Goal: Information Seeking & Learning: Learn about a topic

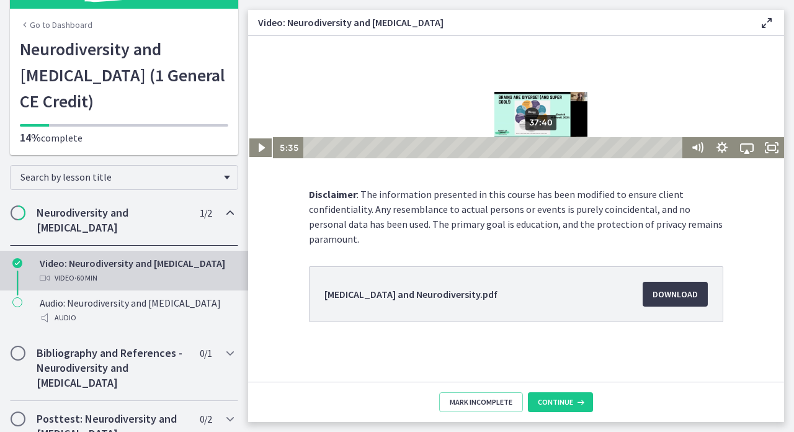
scroll to position [120, 0]
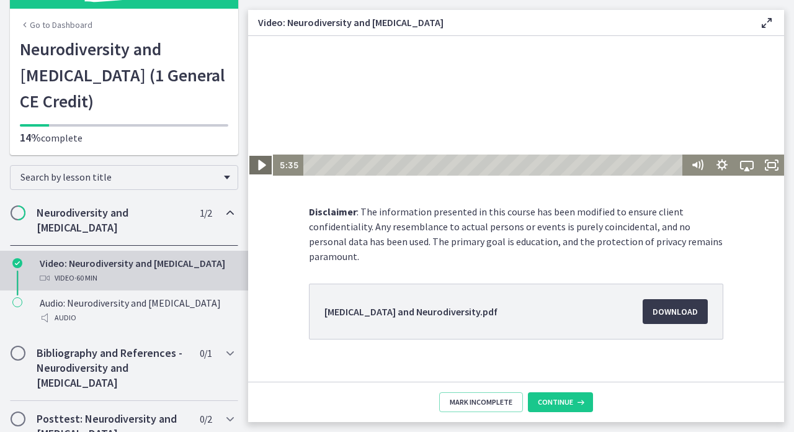
click at [264, 164] on icon "Play Video" at bounding box center [261, 165] width 7 height 11
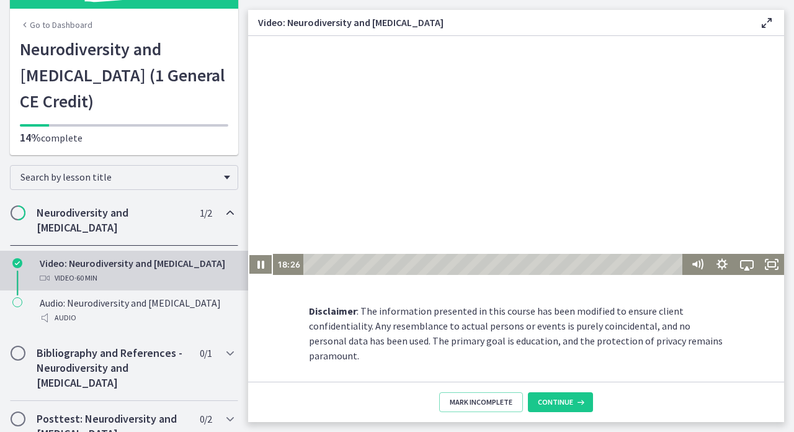
scroll to position [10, 0]
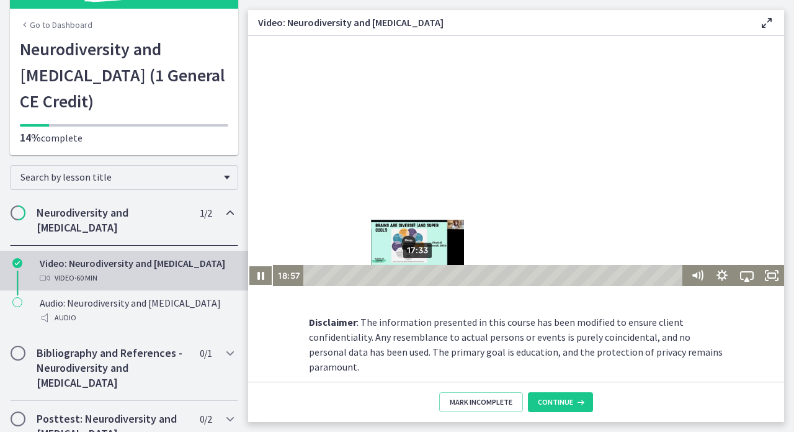
click at [418, 274] on div "17:33" at bounding box center [495, 275] width 371 height 21
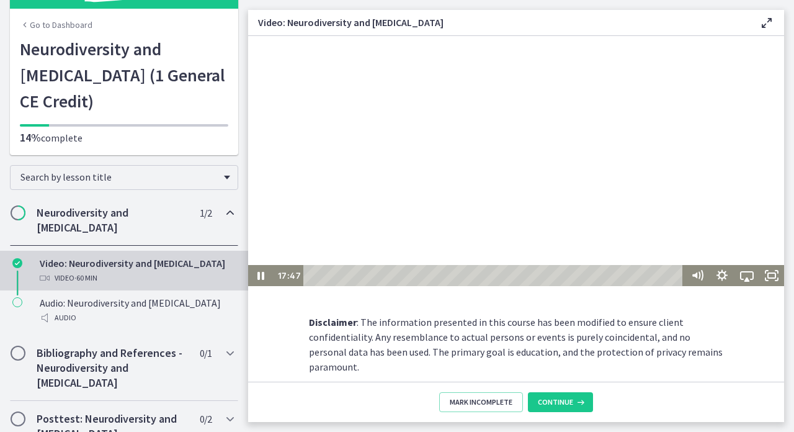
click at [764, 22] on icon at bounding box center [767, 23] width 15 height 15
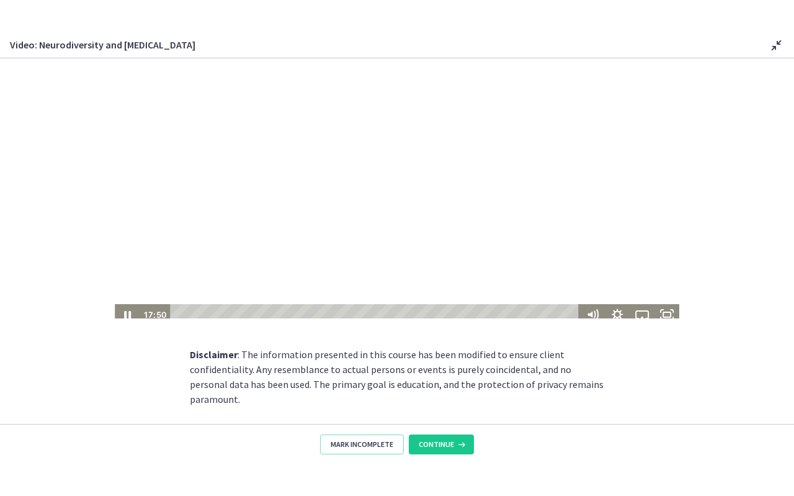
scroll to position [0, 0]
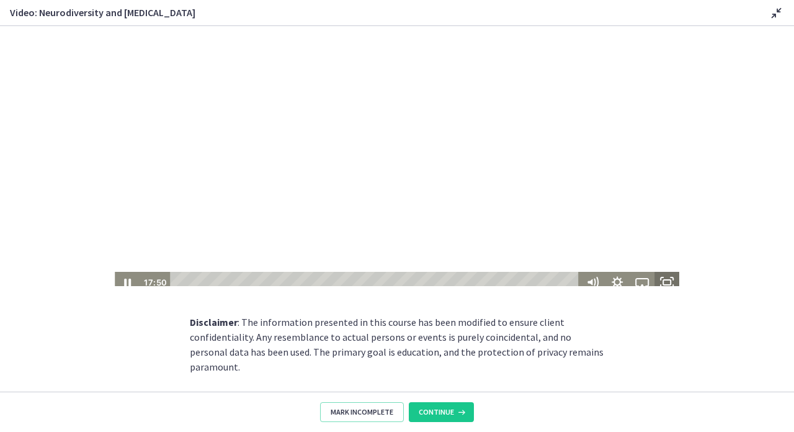
click at [664, 280] on rect "Fullscreen" at bounding box center [667, 282] width 7 height 5
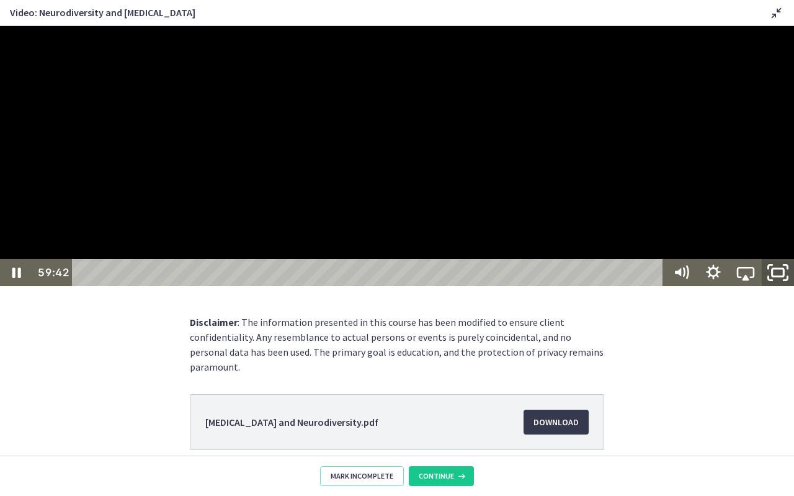
click at [773, 276] on rect "Unfullscreen" at bounding box center [779, 272] width 12 height 7
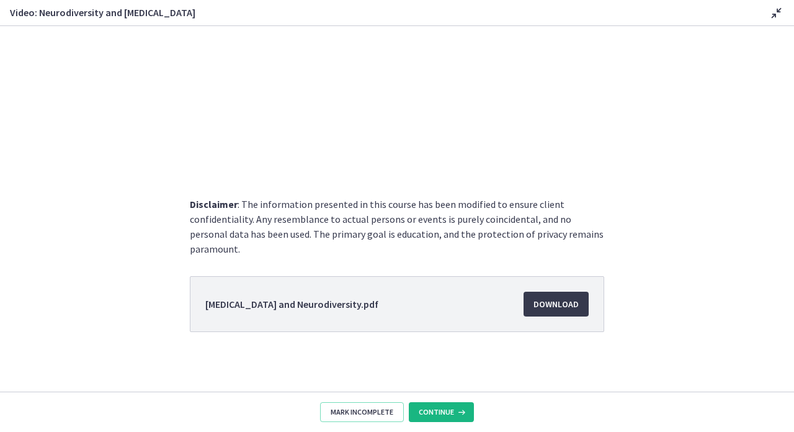
click at [439, 415] on span "Continue" at bounding box center [436, 412] width 35 height 10
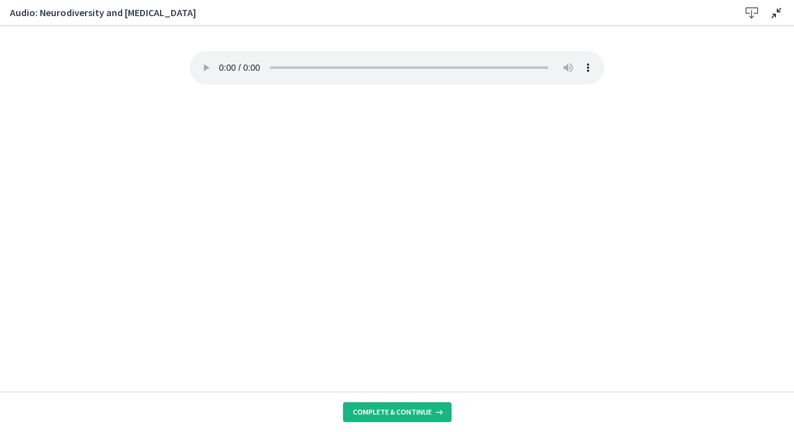
click at [408, 411] on span "Complete & continue" at bounding box center [392, 412] width 79 height 10
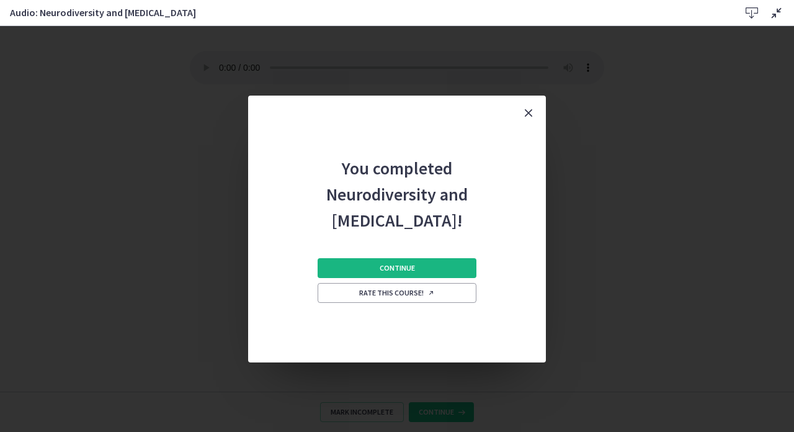
click at [400, 268] on span "Continue" at bounding box center [397, 268] width 35 height 10
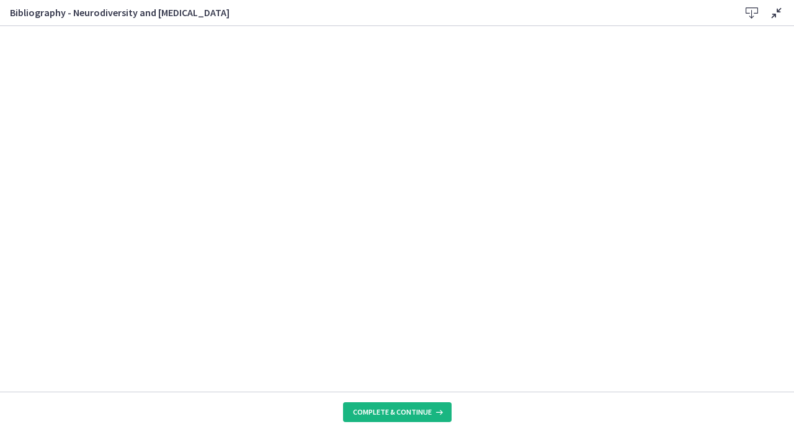
click at [386, 413] on span "Complete & continue" at bounding box center [392, 412] width 79 height 10
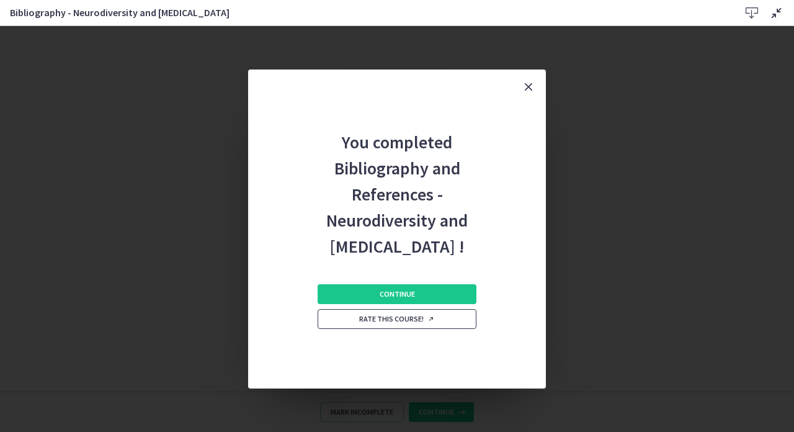
click at [392, 322] on span "Rate this course!" at bounding box center [397, 319] width 76 height 10
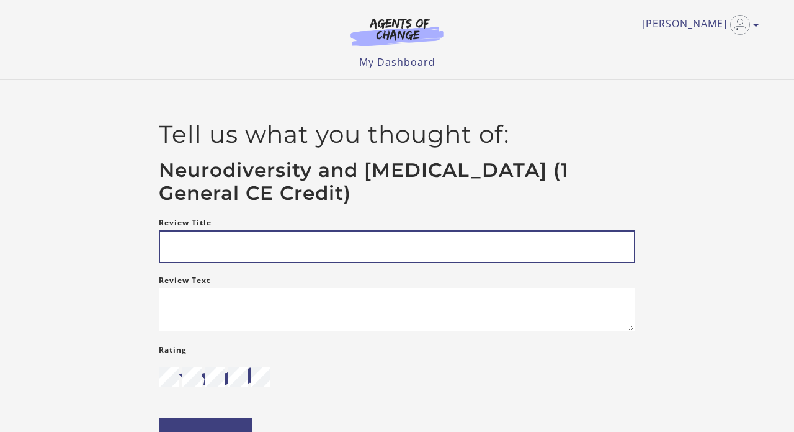
click at [200, 248] on input "Review Title" at bounding box center [397, 246] width 477 height 33
type input "*********"
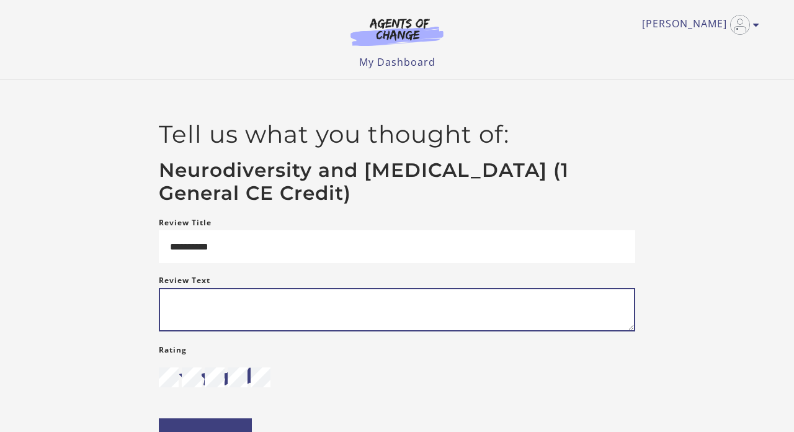
click at [181, 299] on textarea "Review Text" at bounding box center [397, 309] width 477 height 43
type textarea "*"
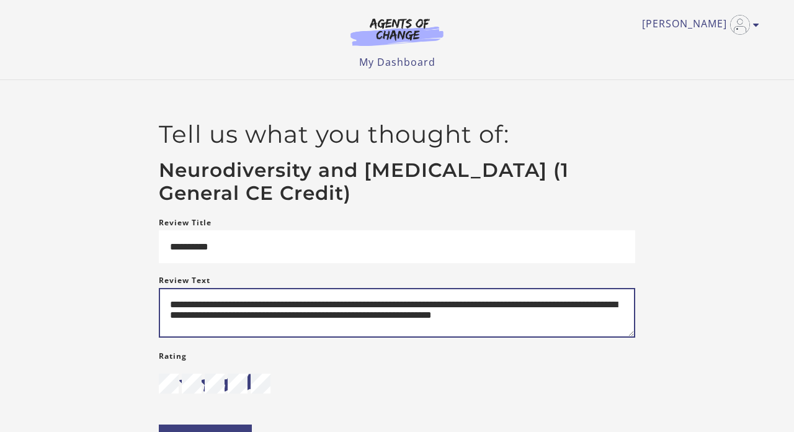
scroll to position [4, 0]
click at [564, 303] on textarea "**********" at bounding box center [397, 313] width 477 height 50
click at [513, 305] on textarea "**********" at bounding box center [397, 313] width 477 height 50
click at [478, 322] on textarea "**********" at bounding box center [397, 313] width 477 height 50
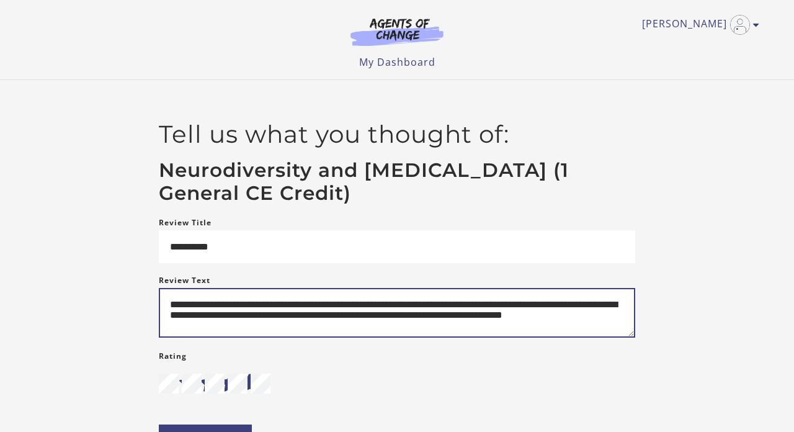
scroll to position [4, 0]
click at [433, 328] on textarea "**********" at bounding box center [397, 313] width 477 height 50
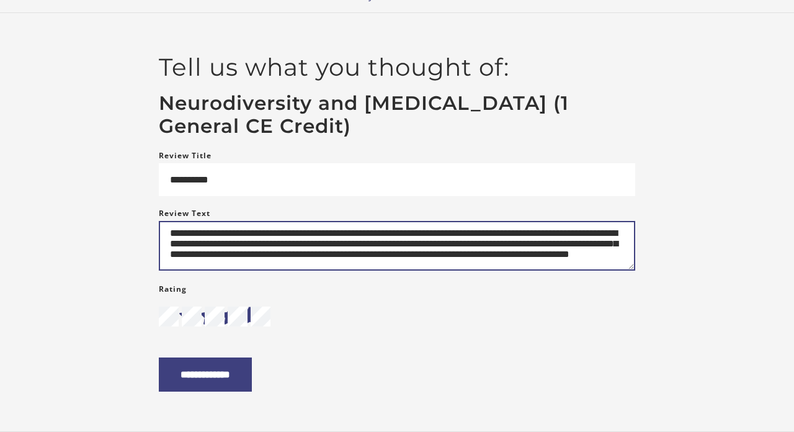
scroll to position [75, 0]
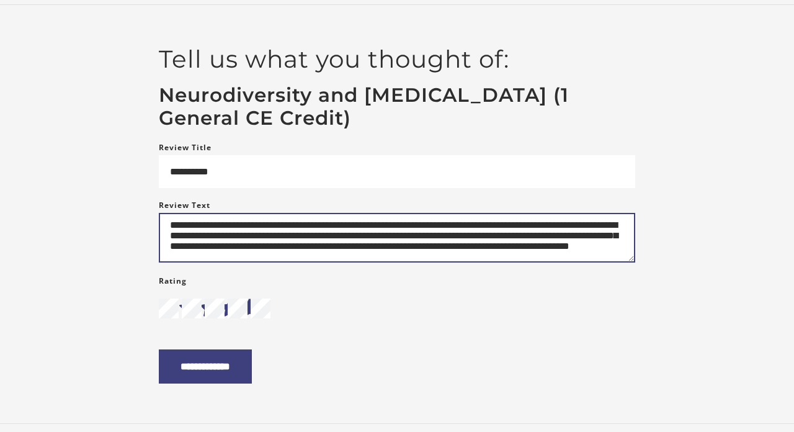
type textarea "**********"
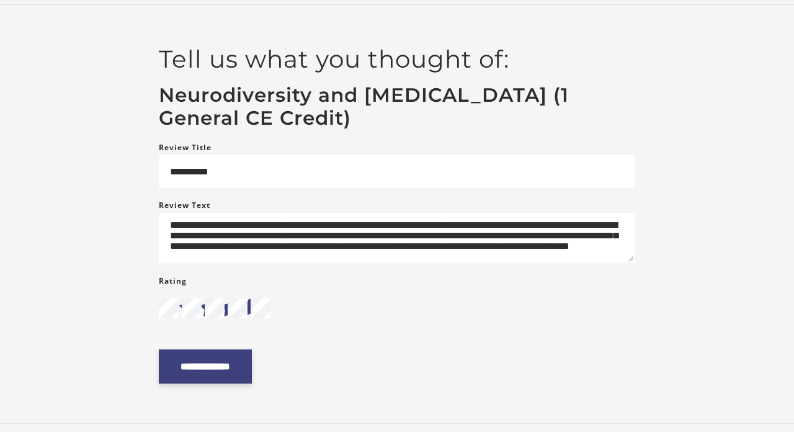
click at [218, 369] on input "**********" at bounding box center [205, 366] width 93 height 34
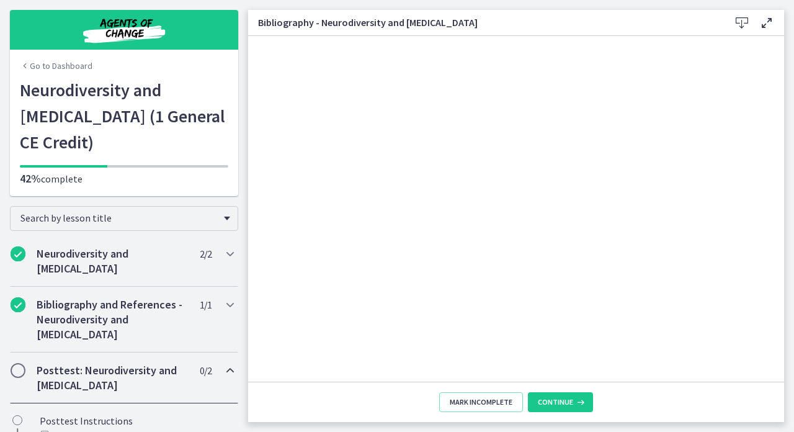
click at [119, 363] on h2 "Posttest: Neurodiversity and [MEDICAL_DATA]" at bounding box center [112, 378] width 151 height 30
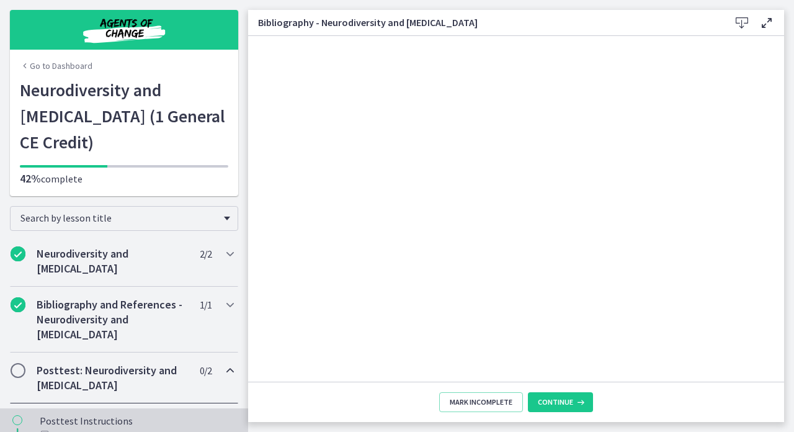
click at [78, 428] on div "Text" at bounding box center [137, 435] width 194 height 15
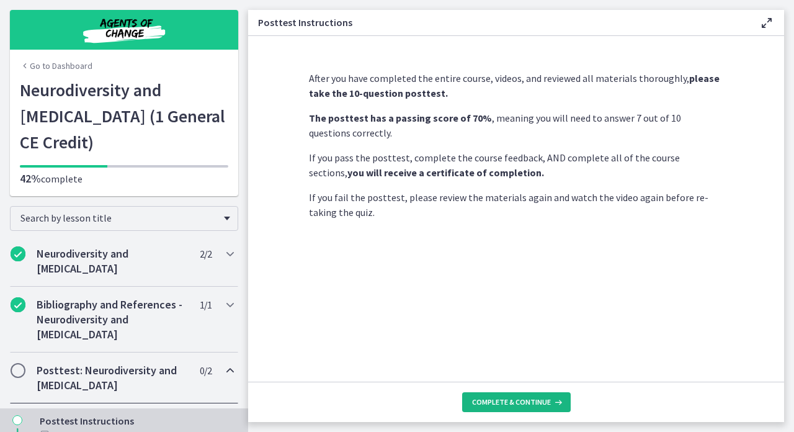
click at [484, 401] on span "Complete & continue" at bounding box center [511, 402] width 79 height 10
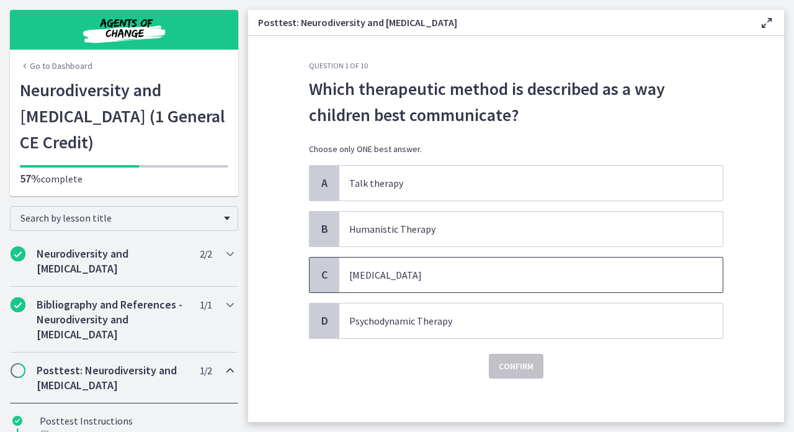
click at [418, 270] on p "[MEDICAL_DATA]" at bounding box center [518, 275] width 339 height 15
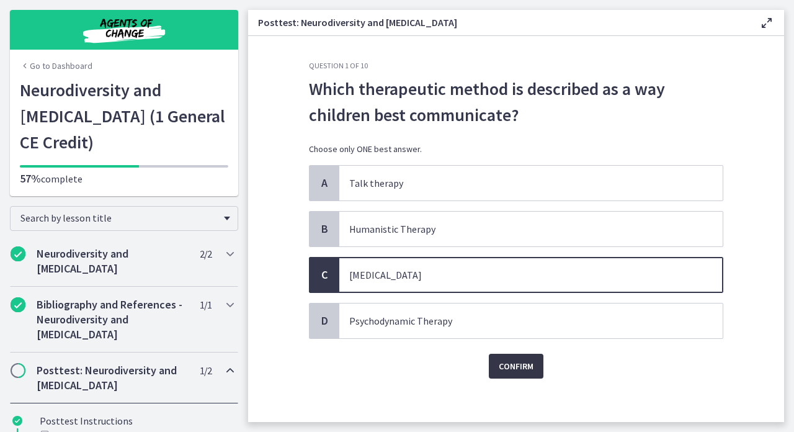
click at [512, 363] on span "Confirm" at bounding box center [516, 366] width 35 height 15
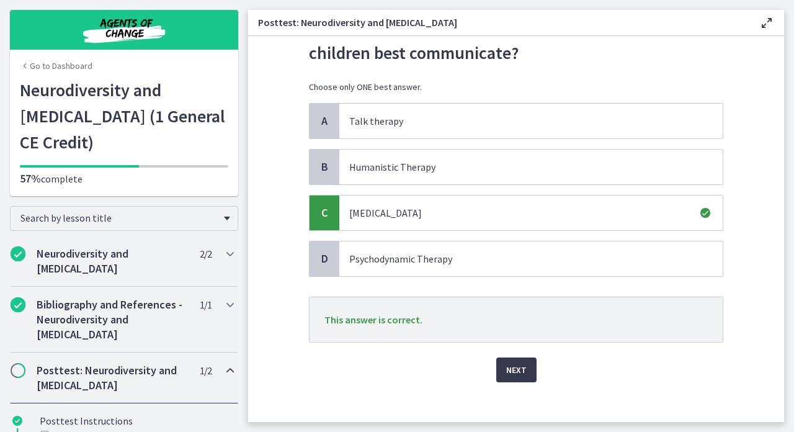
scroll to position [63, 0]
click at [517, 375] on span "Next" at bounding box center [516, 368] width 20 height 15
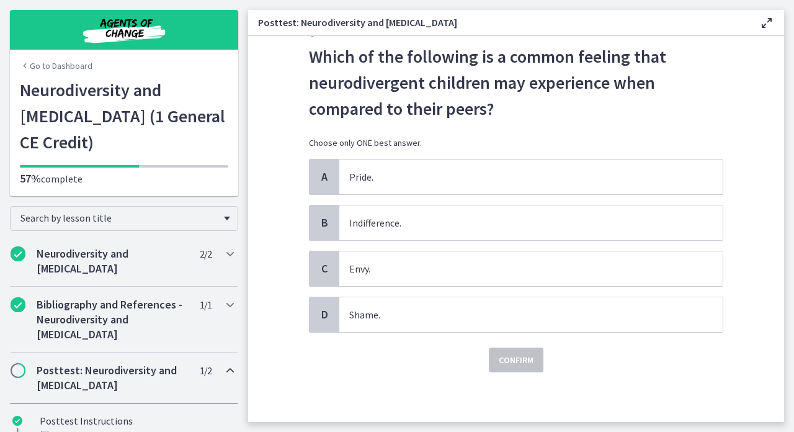
scroll to position [0, 0]
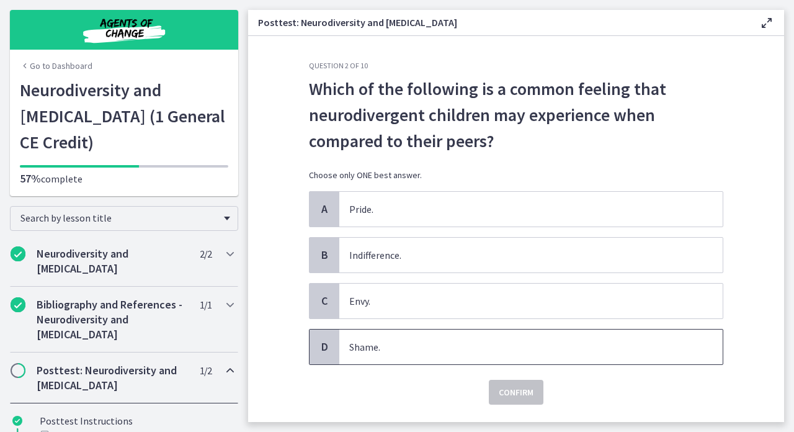
click at [440, 341] on p "Shame." at bounding box center [518, 347] width 339 height 15
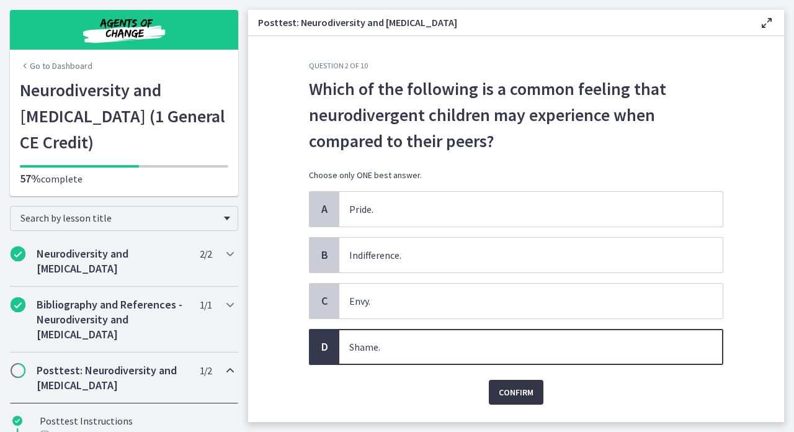
click at [505, 389] on span "Confirm" at bounding box center [516, 392] width 35 height 15
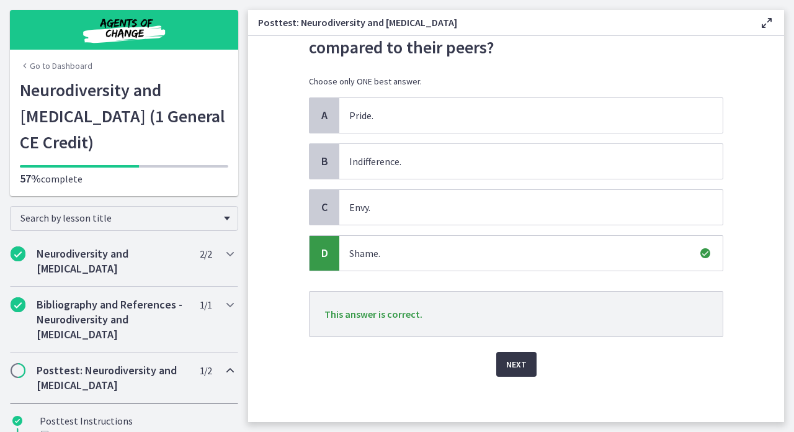
scroll to position [98, 0]
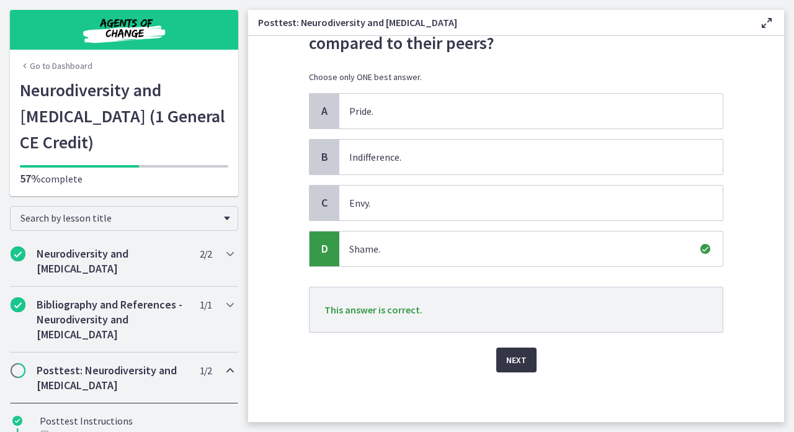
click at [513, 363] on span "Next" at bounding box center [516, 360] width 20 height 15
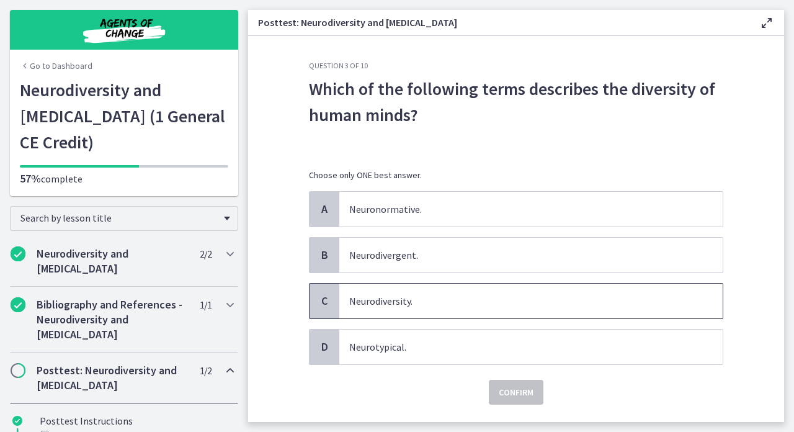
click at [397, 298] on p "Neurodiversity." at bounding box center [518, 301] width 339 height 15
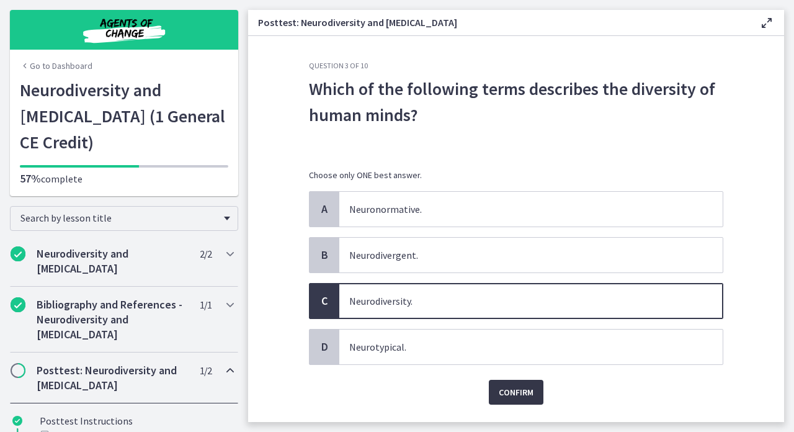
click at [511, 390] on span "Confirm" at bounding box center [516, 392] width 35 height 15
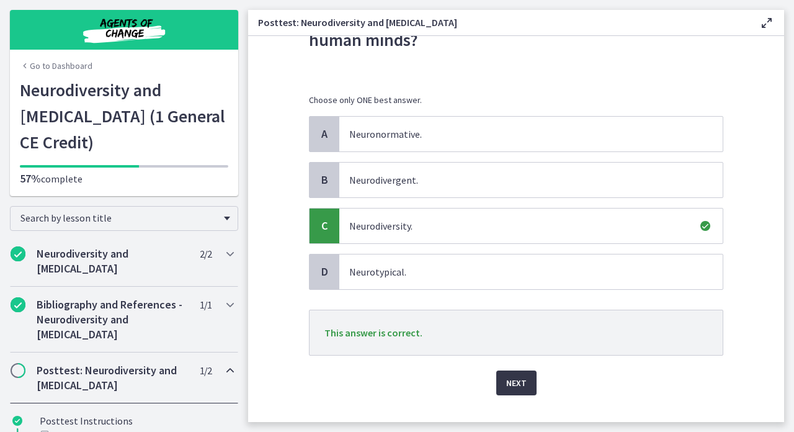
scroll to position [79, 0]
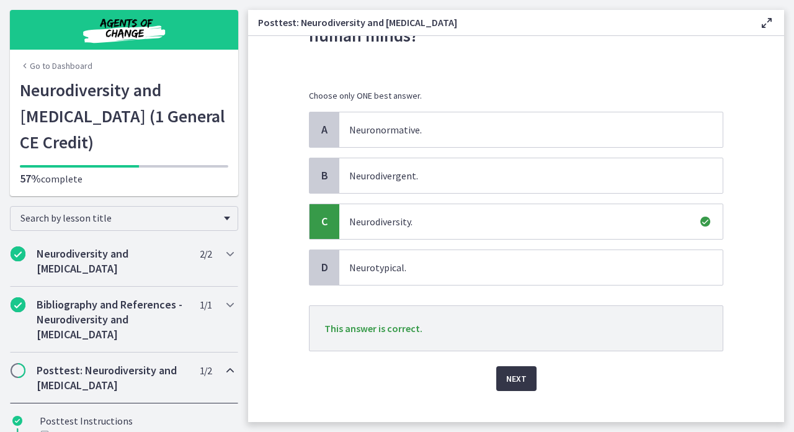
click at [512, 384] on span "Next" at bounding box center [516, 378] width 20 height 15
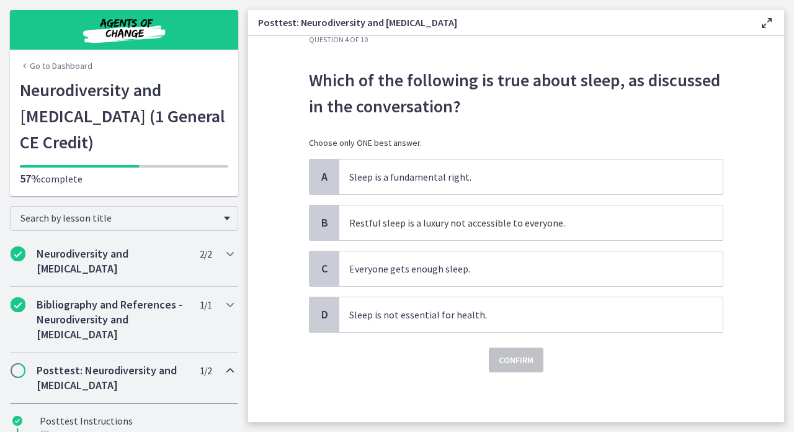
scroll to position [26, 0]
click at [441, 225] on p "Restful sleep is a luxury not accessible to everyone." at bounding box center [518, 222] width 339 height 15
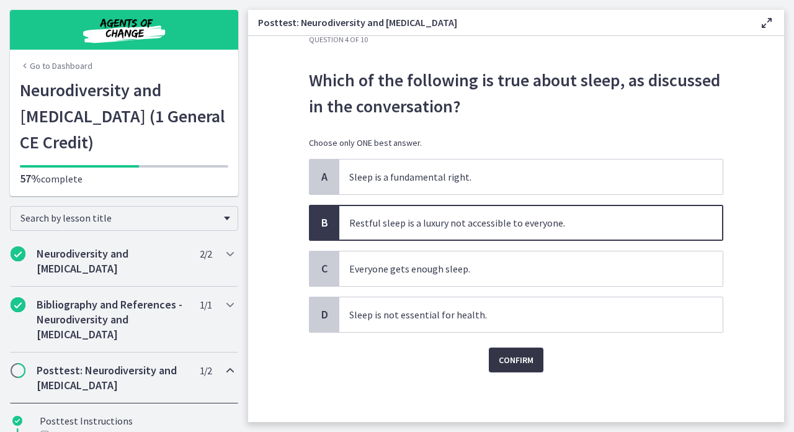
click at [512, 356] on span "Confirm" at bounding box center [516, 360] width 35 height 15
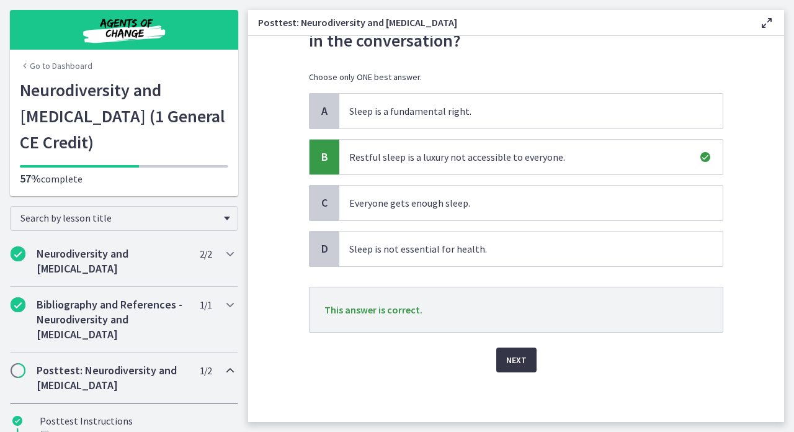
scroll to position [92, 0]
click at [512, 363] on span "Next" at bounding box center [516, 360] width 20 height 15
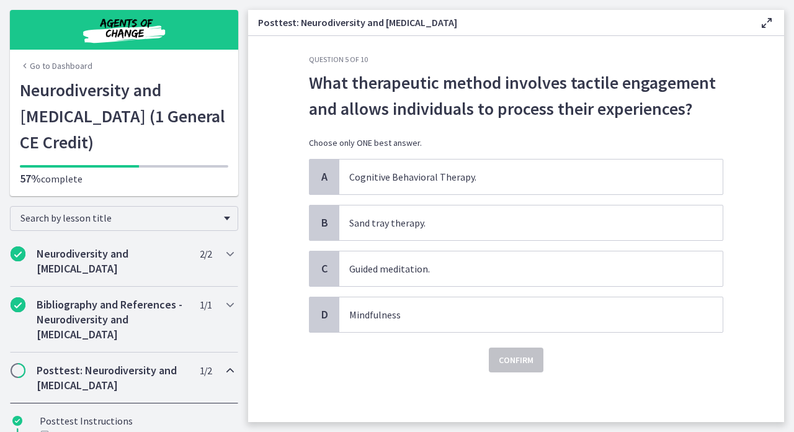
scroll to position [6, 0]
click at [383, 229] on p "Sand tray therapy." at bounding box center [518, 222] width 339 height 15
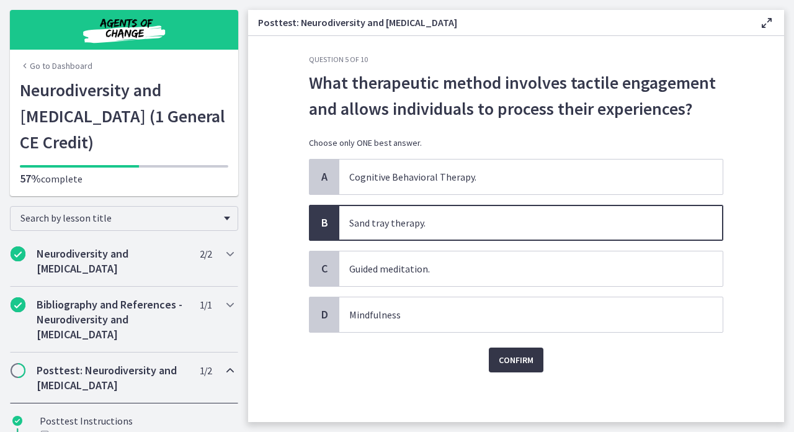
click at [514, 358] on span "Confirm" at bounding box center [516, 360] width 35 height 15
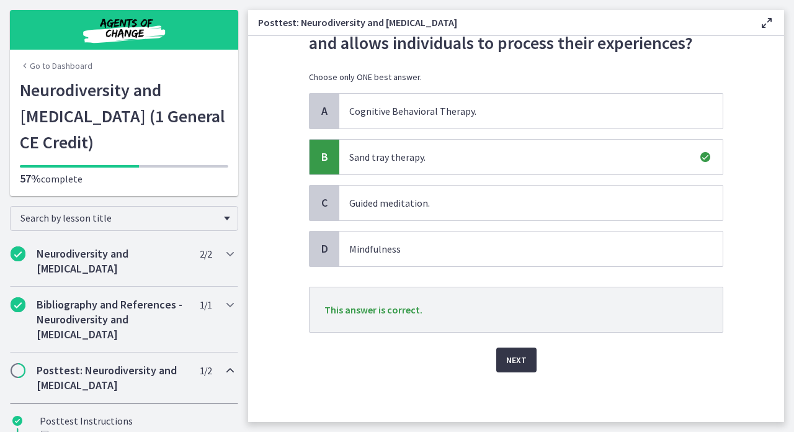
scroll to position [72, 0]
click at [515, 362] on span "Next" at bounding box center [516, 360] width 20 height 15
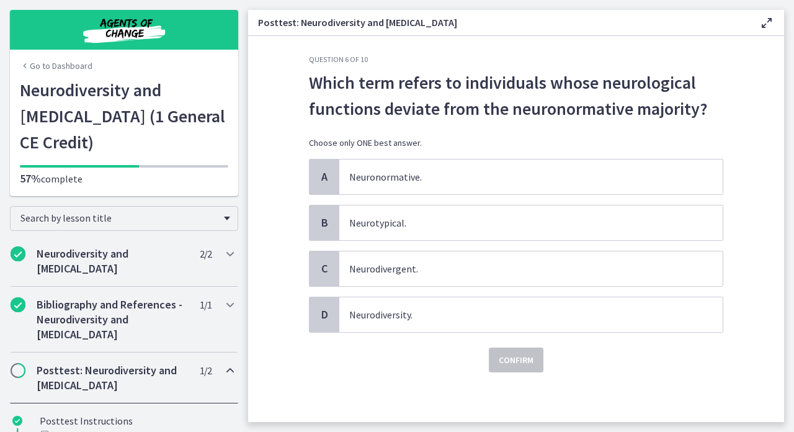
scroll to position [0, 0]
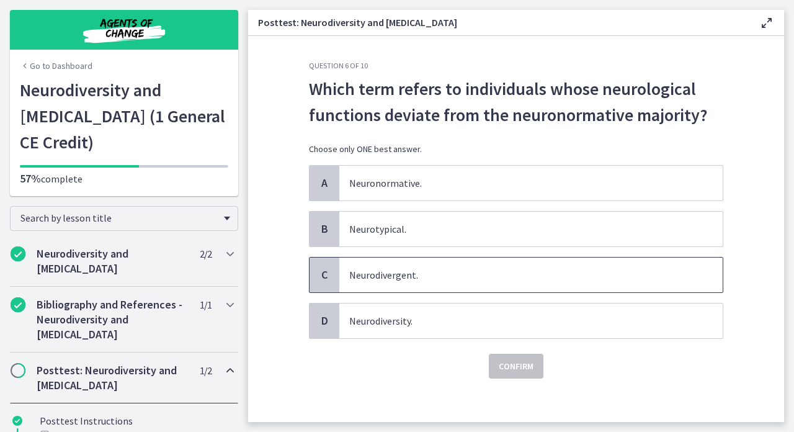
click at [423, 274] on p "Neurodivergent." at bounding box center [518, 275] width 339 height 15
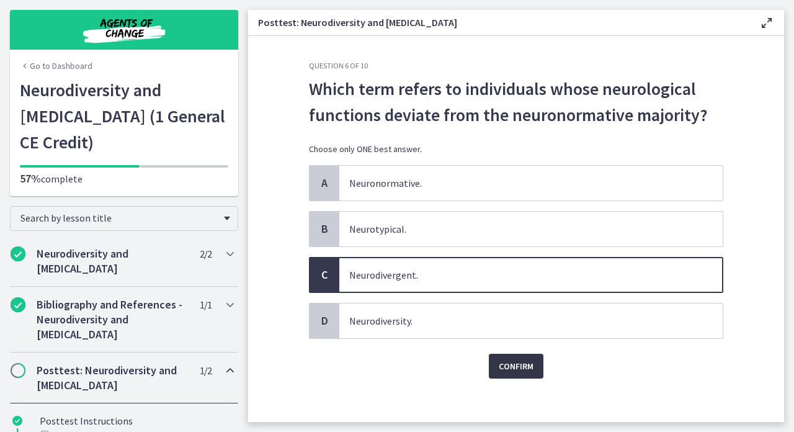
click at [508, 364] on span "Confirm" at bounding box center [516, 366] width 35 height 15
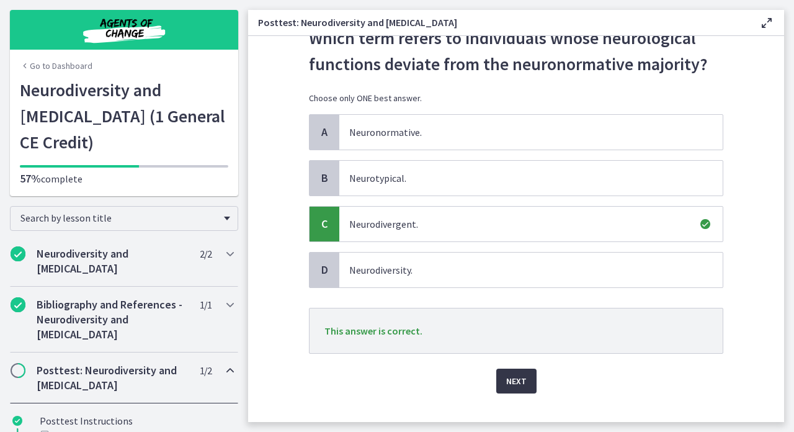
scroll to position [53, 0]
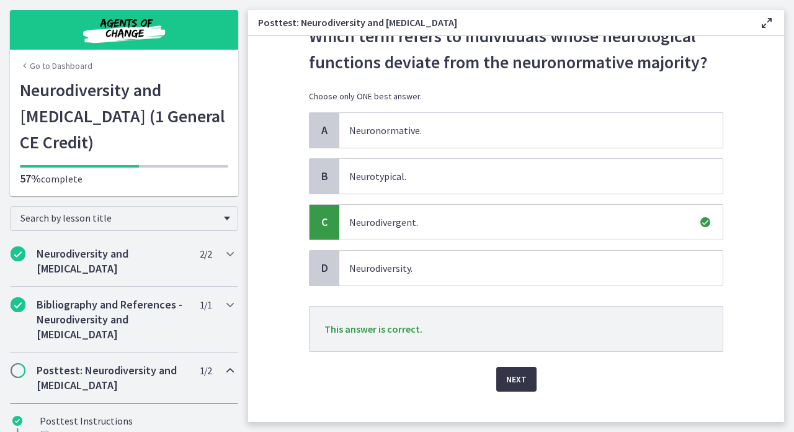
click at [511, 382] on span "Next" at bounding box center [516, 379] width 20 height 15
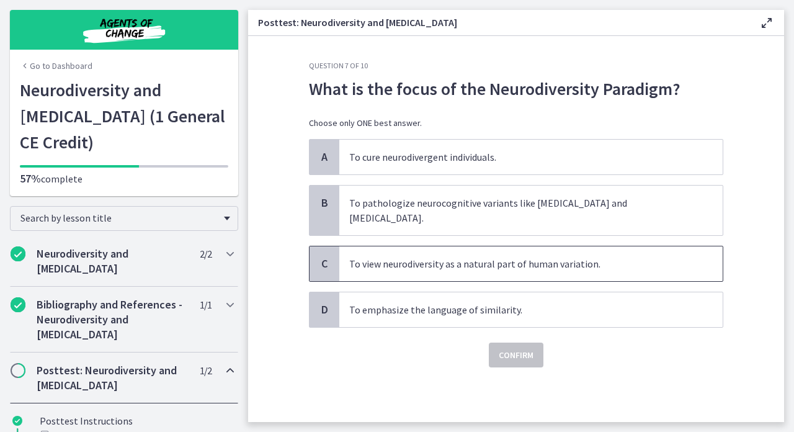
click at [414, 256] on p "To view neurodiversity as a natural part of human variation." at bounding box center [518, 263] width 339 height 15
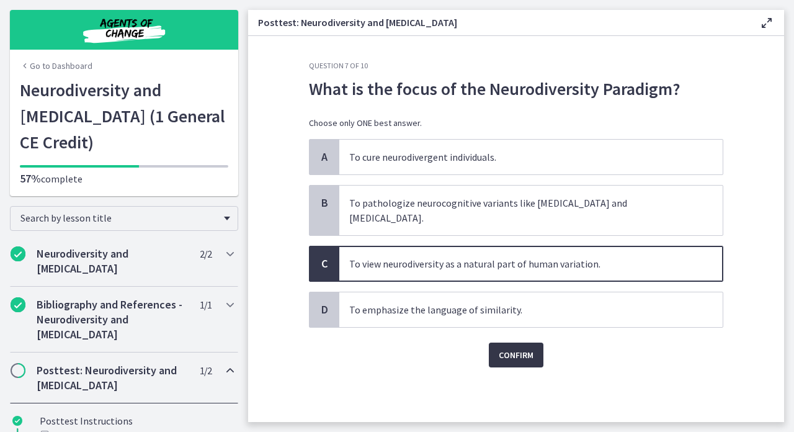
click at [502, 348] on span "Confirm" at bounding box center [516, 355] width 35 height 15
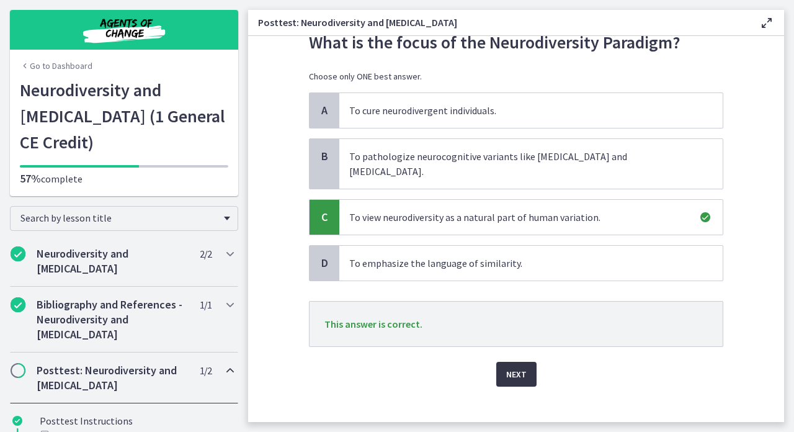
scroll to position [46, 0]
click at [514, 367] on span "Next" at bounding box center [516, 374] width 20 height 15
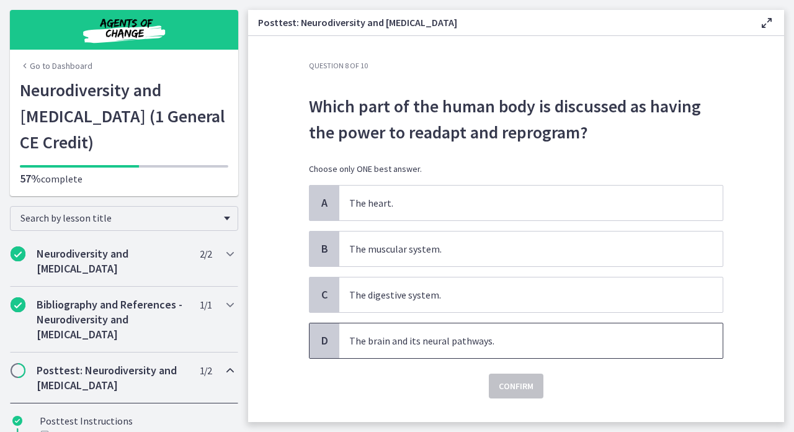
click at [451, 338] on p "The brain and its neural pathways." at bounding box center [518, 340] width 339 height 15
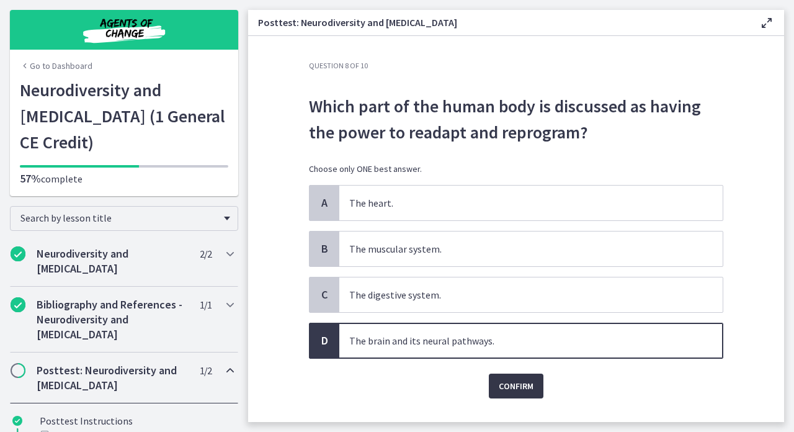
click at [498, 387] on button "Confirm" at bounding box center [516, 386] width 55 height 25
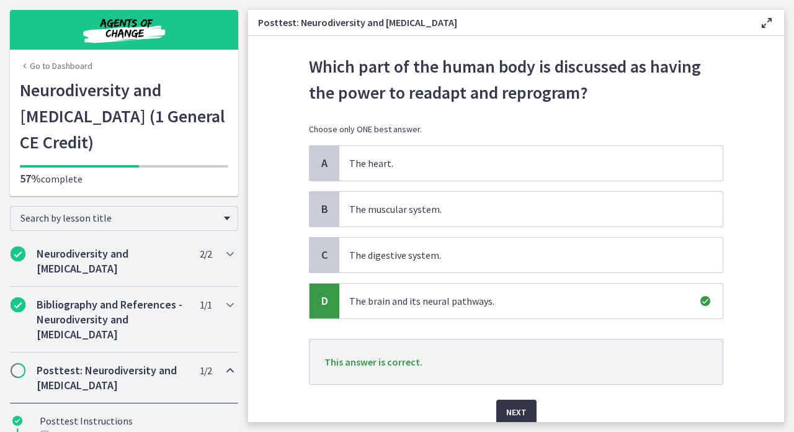
scroll to position [45, 0]
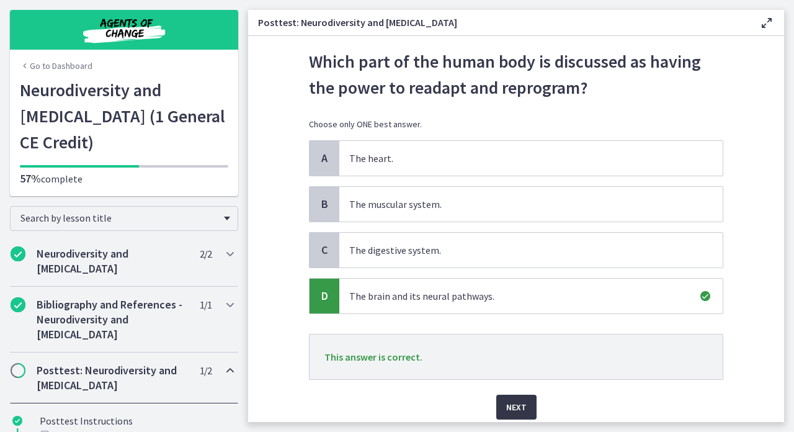
click at [506, 402] on button "Next" at bounding box center [517, 407] width 40 height 25
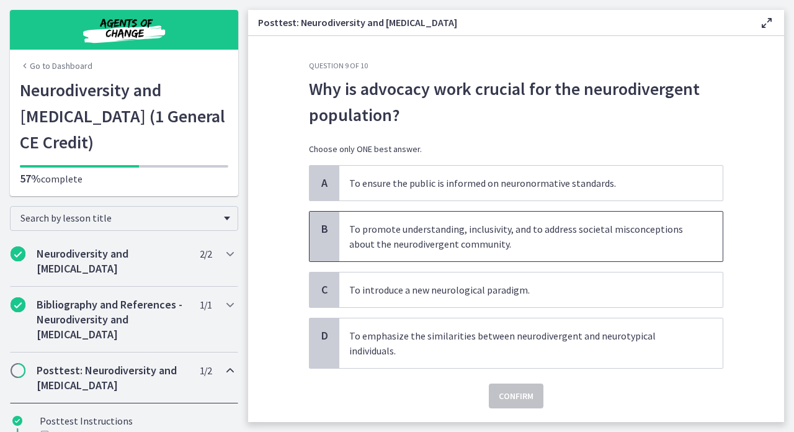
click at [425, 240] on p "To promote understanding, inclusivity, and to address societal misconceptions a…" at bounding box center [518, 237] width 339 height 30
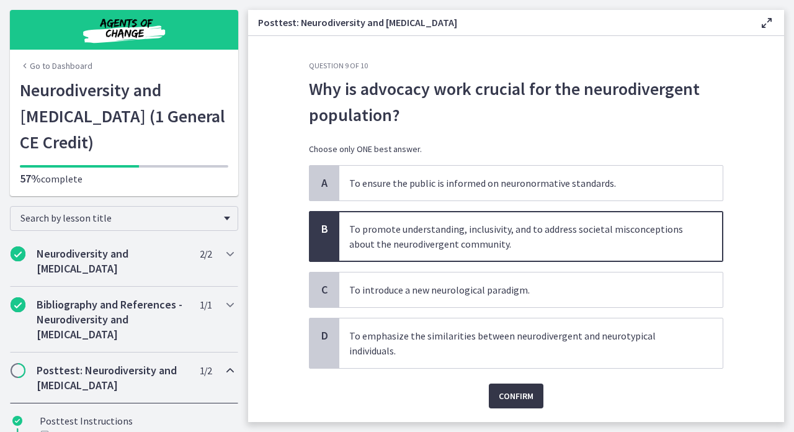
click at [512, 400] on span "Confirm" at bounding box center [516, 396] width 35 height 15
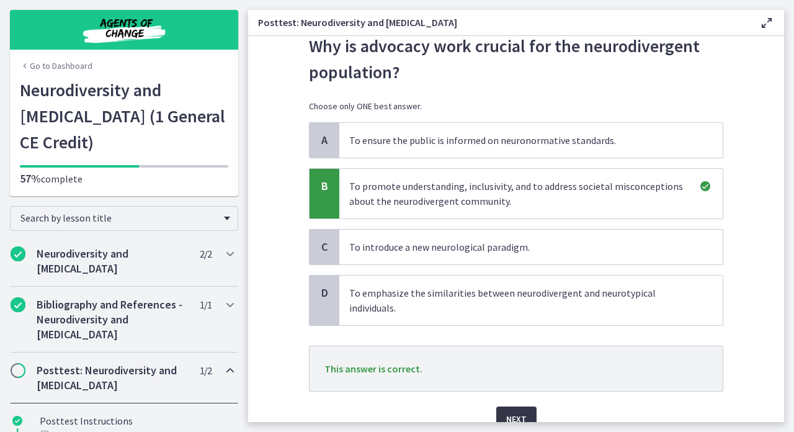
scroll to position [51, 0]
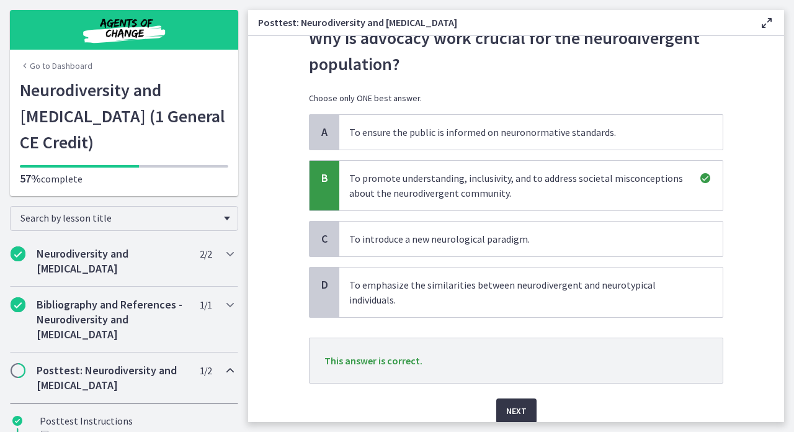
click at [515, 410] on span "Next" at bounding box center [516, 410] width 20 height 15
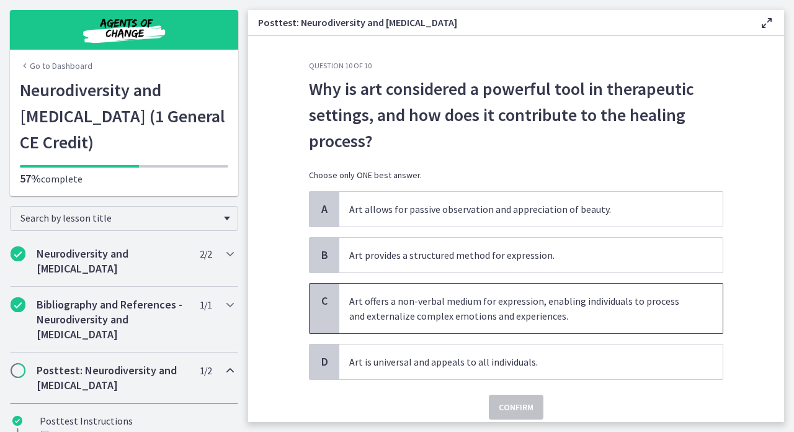
click at [394, 312] on p "Art offers a non-verbal medium for expression, enabling individuals to process …" at bounding box center [518, 309] width 339 height 30
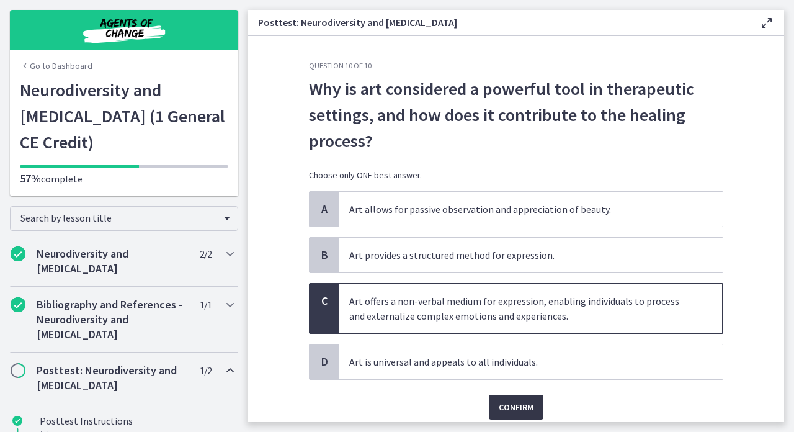
click at [502, 402] on span "Confirm" at bounding box center [516, 407] width 35 height 15
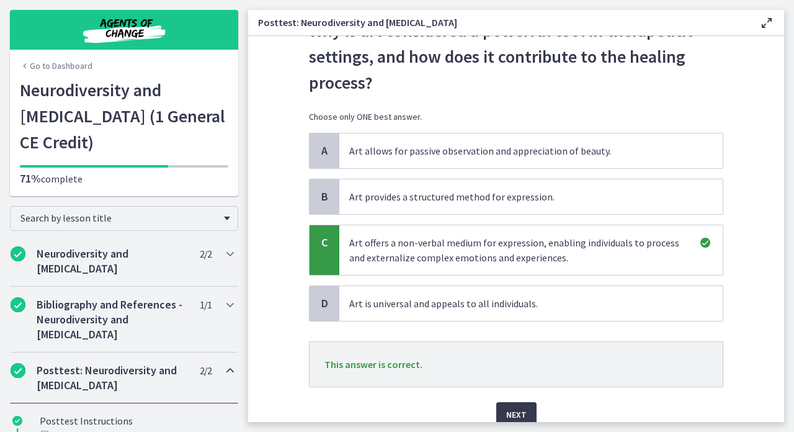
scroll to position [63, 0]
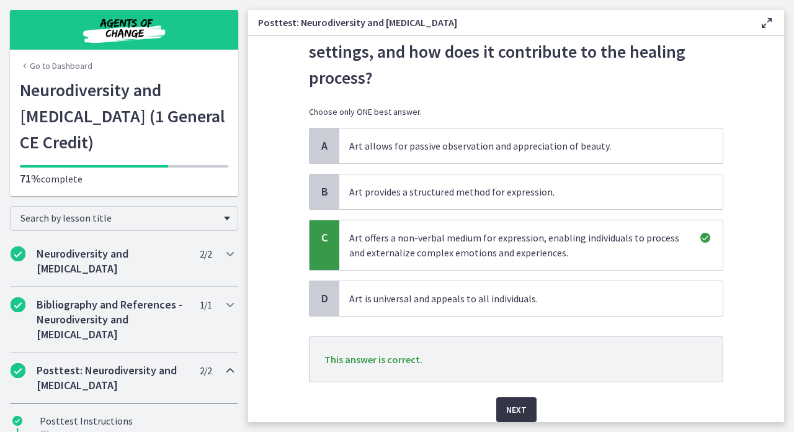
click at [515, 407] on span "Next" at bounding box center [516, 409] width 20 height 15
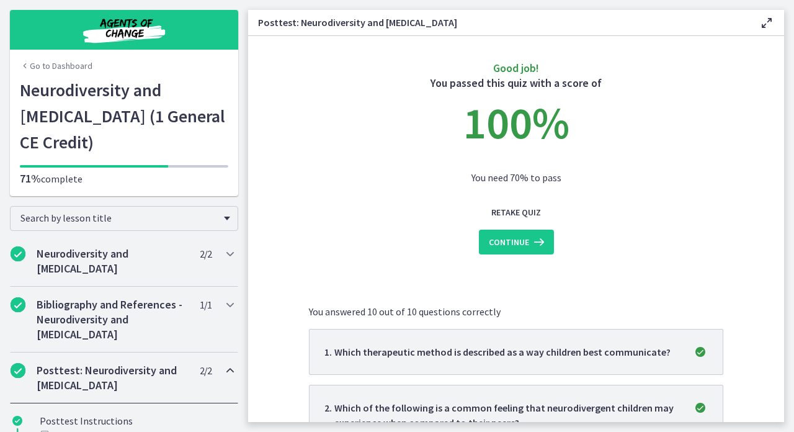
scroll to position [0, 0]
click at [498, 240] on span "Continue" at bounding box center [509, 242] width 40 height 15
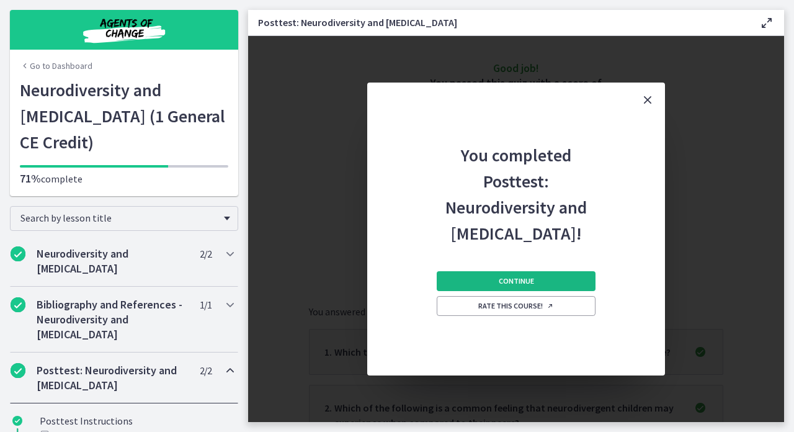
click at [506, 284] on span "Continue" at bounding box center [516, 281] width 35 height 10
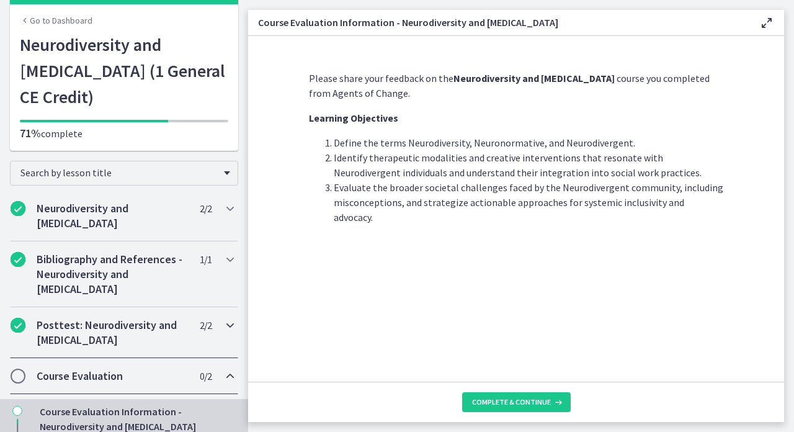
scroll to position [55, 0]
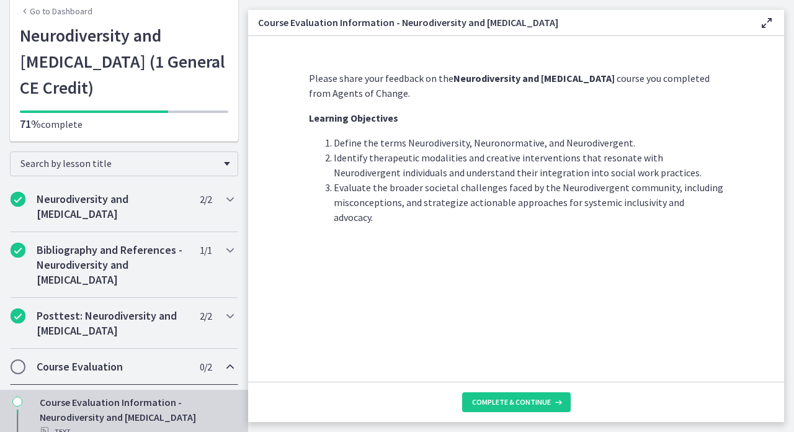
click at [141, 359] on h2 "Course Evaluation" at bounding box center [112, 366] width 151 height 15
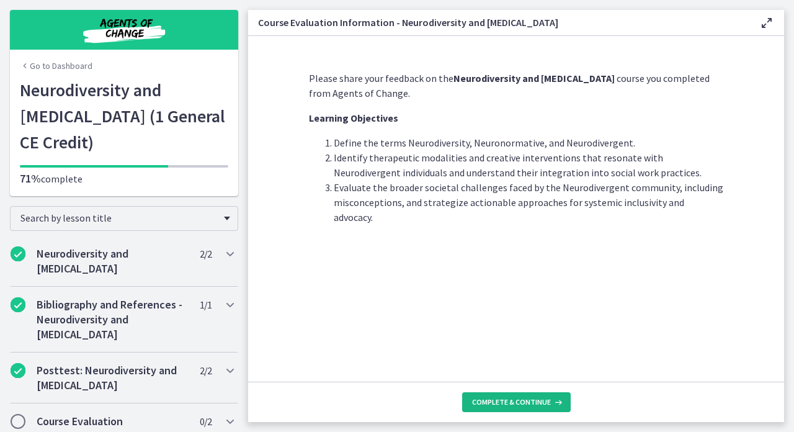
click at [515, 407] on button "Complete & continue" at bounding box center [516, 402] width 109 height 20
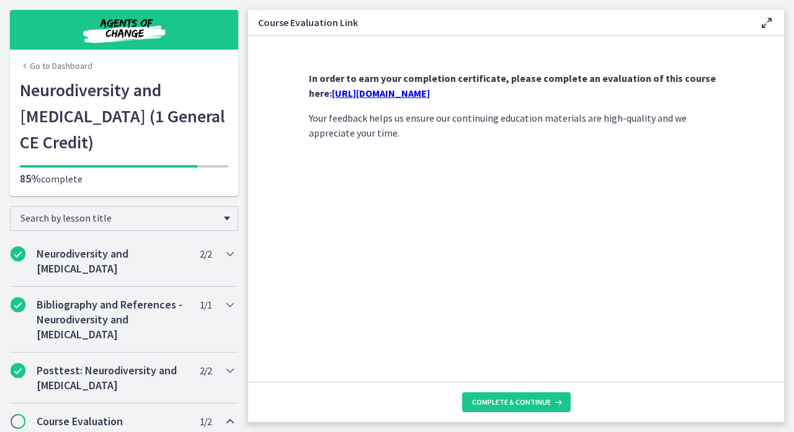
click at [430, 96] on link "[URL][DOMAIN_NAME]" at bounding box center [381, 93] width 98 height 12
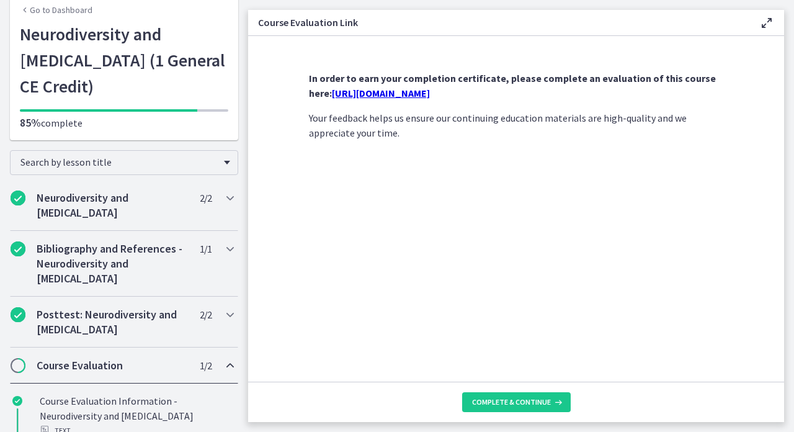
click at [502, 395] on button "Complete & continue" at bounding box center [516, 402] width 109 height 20
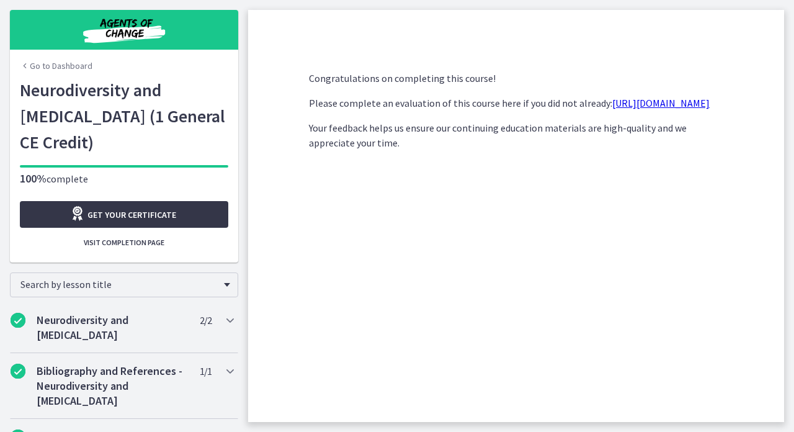
click at [151, 207] on span "Get your certificate" at bounding box center [132, 214] width 89 height 15
